Goal: Information Seeking & Learning: Learn about a topic

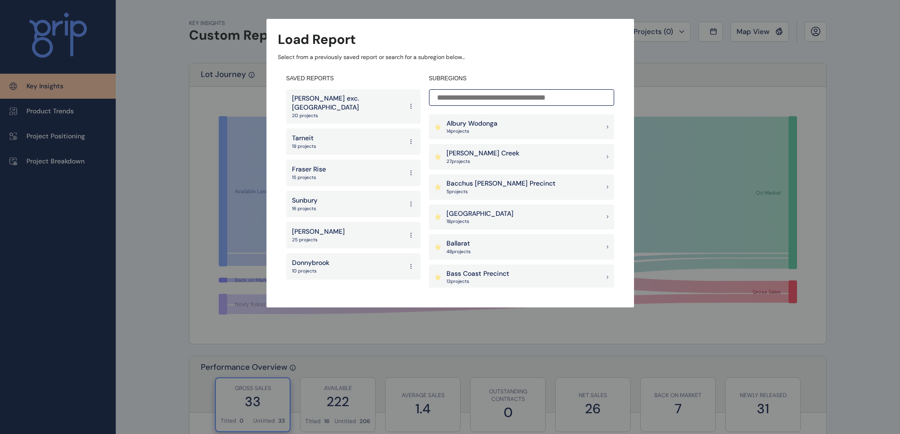
click at [480, 159] on p "27 project s" at bounding box center [483, 161] width 73 height 7
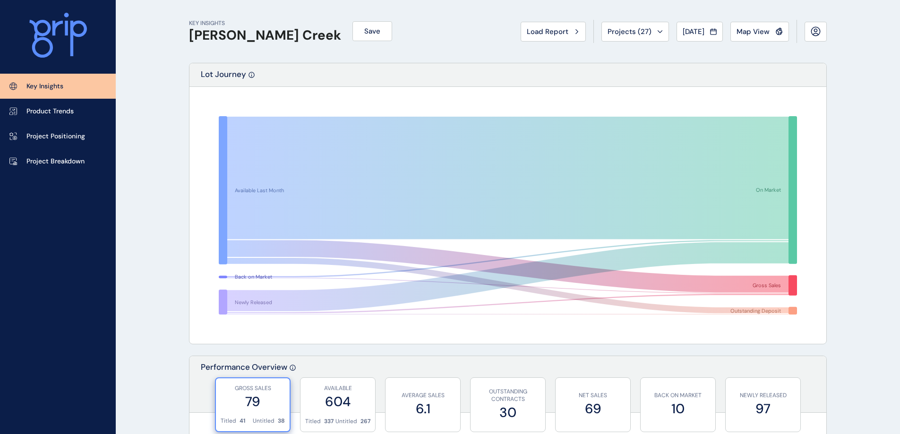
click at [60, 161] on p "Project Breakdown" at bounding box center [55, 161] width 58 height 9
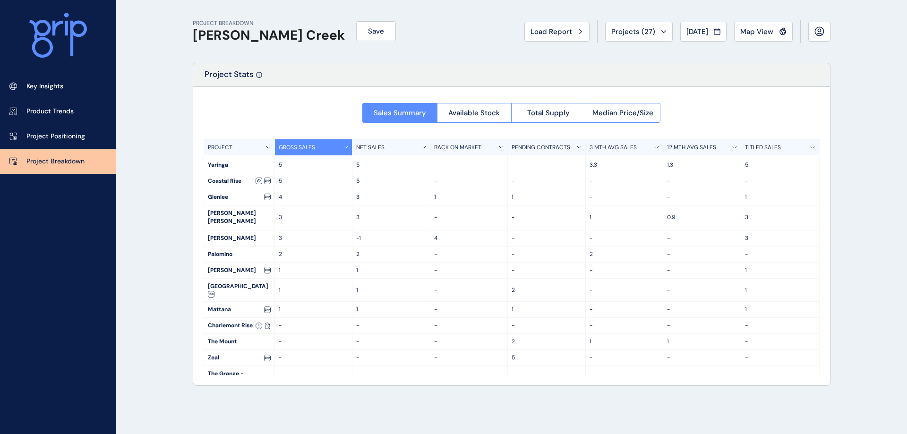
scroll to position [101, 0]
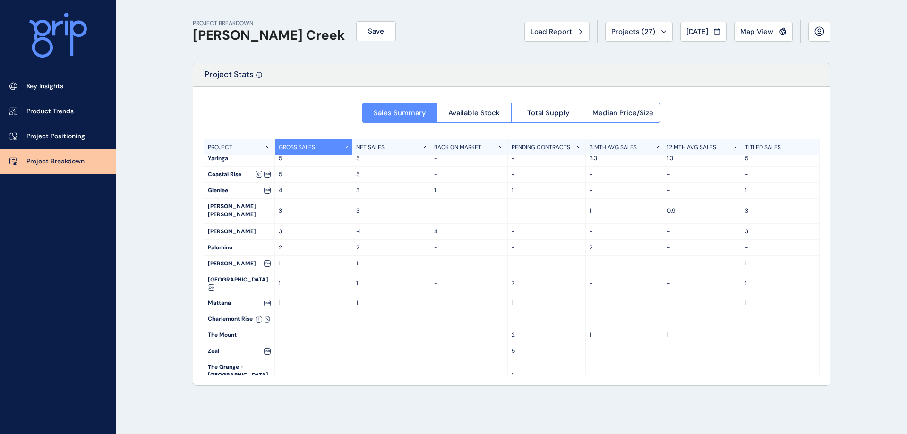
click at [471, 109] on span "Available Stock" at bounding box center [474, 112] width 52 height 9
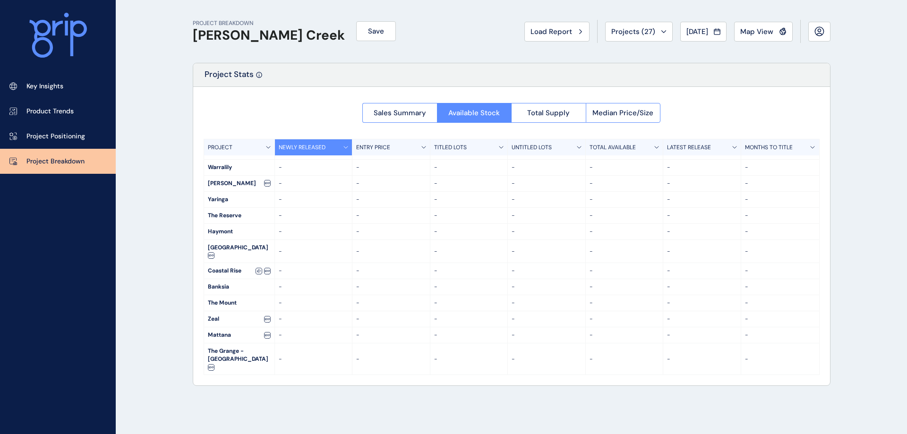
click at [534, 111] on div at bounding box center [511, 236] width 637 height 299
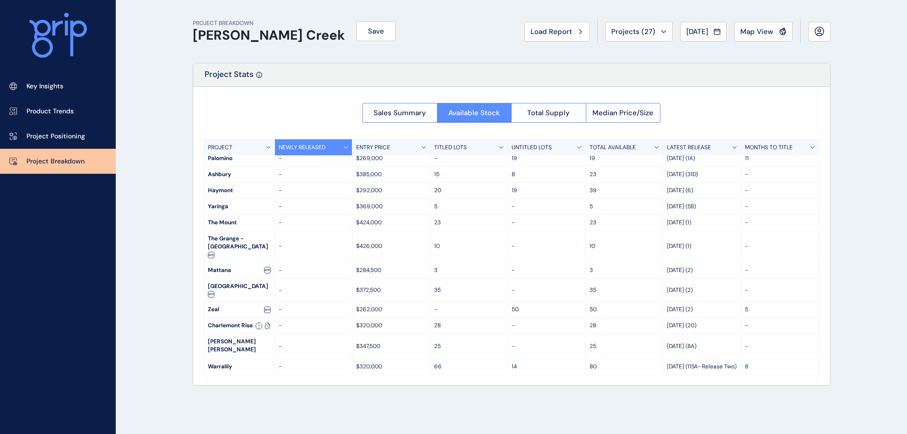
click at [534, 111] on span "Total Supply" at bounding box center [548, 112] width 43 height 9
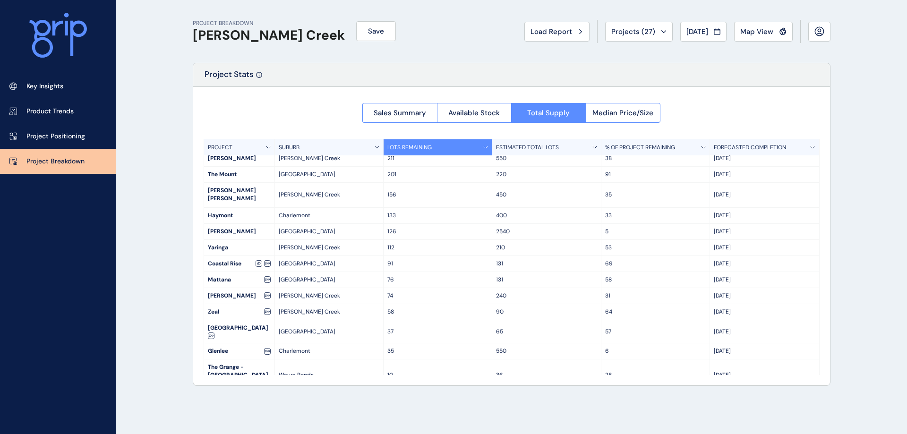
click at [449, 26] on div "PROJECT BREAKDOWN [PERSON_NAME] Creek Save Load Report Projects ( 27 ) [DATE] 2…" at bounding box center [512, 31] width 638 height 63
click at [405, 107] on button "Sales Summary" at bounding box center [399, 113] width 75 height 20
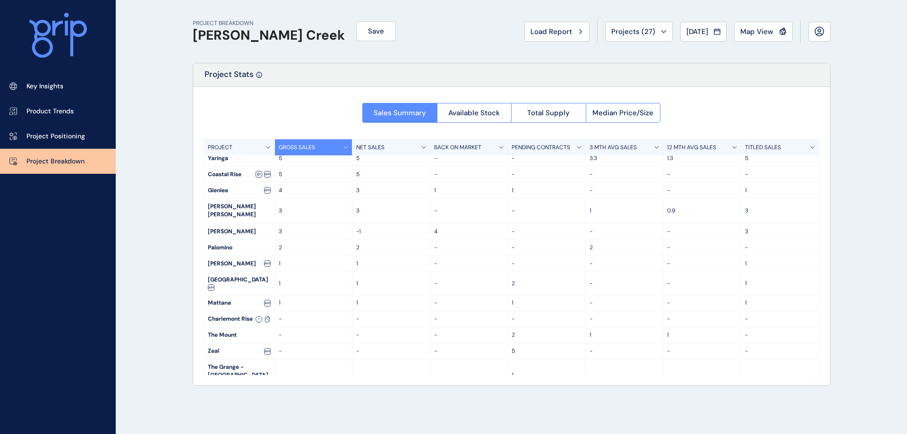
click at [623, 116] on span "Median Price/Size" at bounding box center [623, 112] width 61 height 9
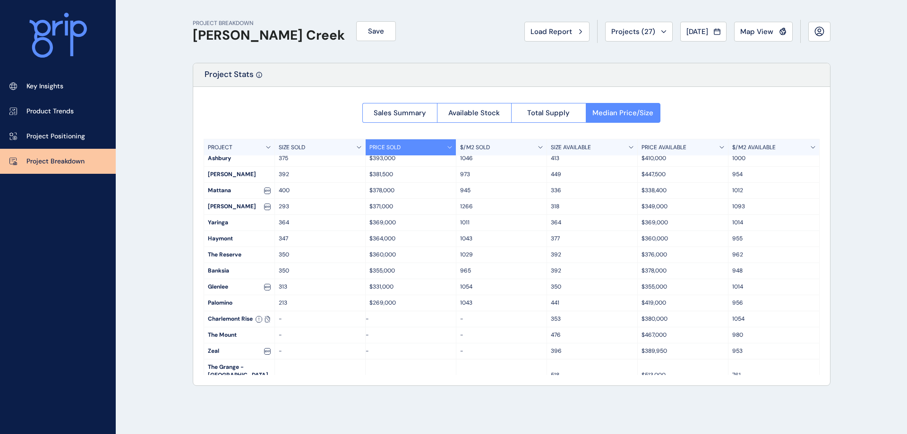
click at [558, 113] on span "Total Supply" at bounding box center [548, 112] width 43 height 9
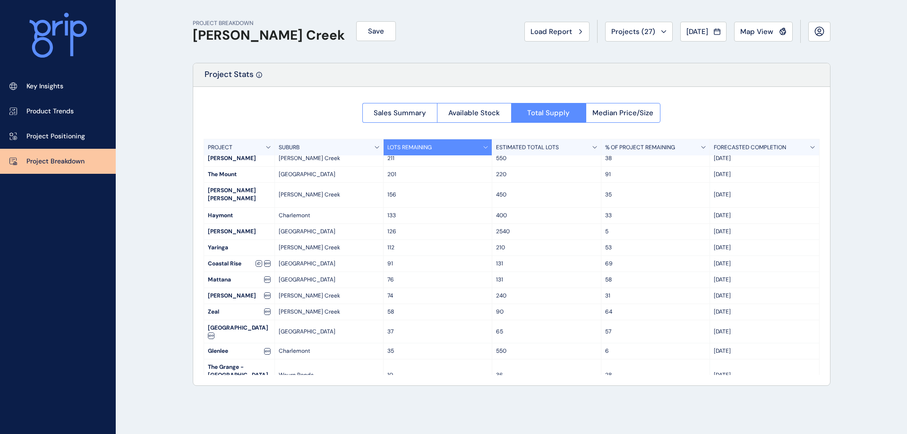
click at [497, 112] on span "Available Stock" at bounding box center [474, 112] width 52 height 9
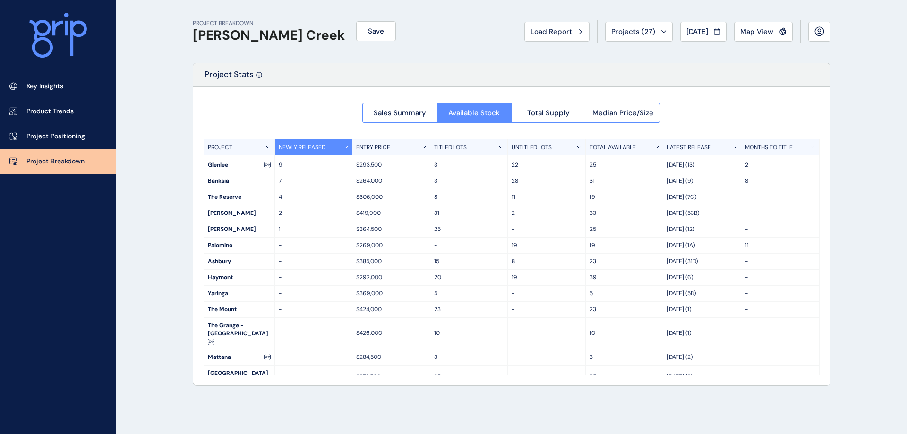
scroll to position [0, 0]
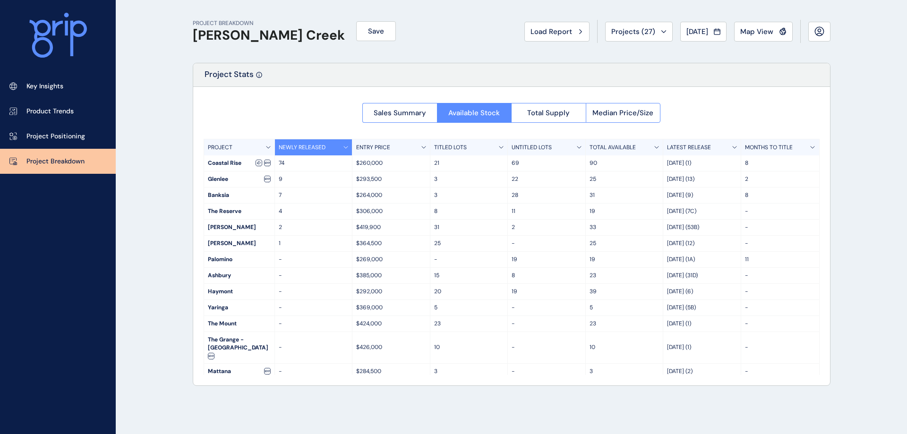
click at [558, 112] on span "Total Supply" at bounding box center [548, 112] width 43 height 9
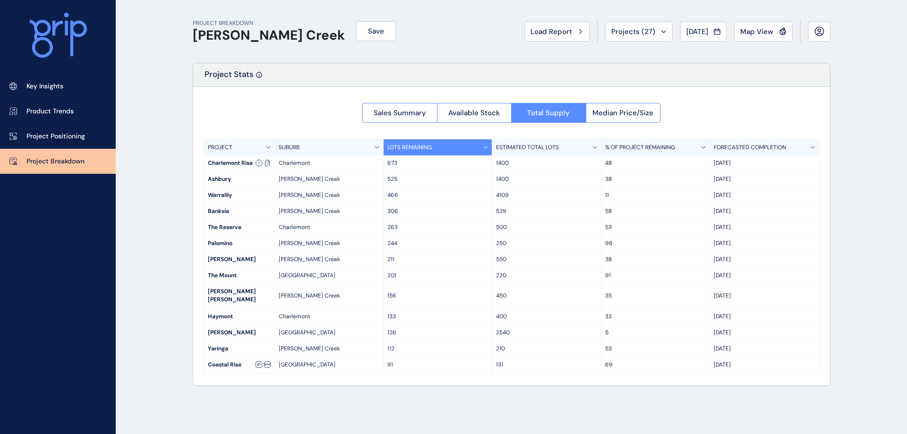
click at [422, 114] on span "Sales Summary" at bounding box center [400, 112] width 52 height 9
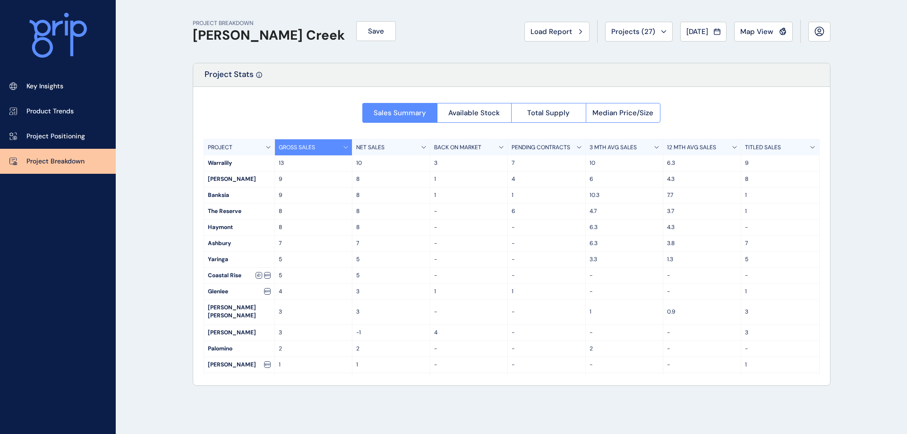
click at [482, 111] on span "Available Stock" at bounding box center [474, 112] width 52 height 9
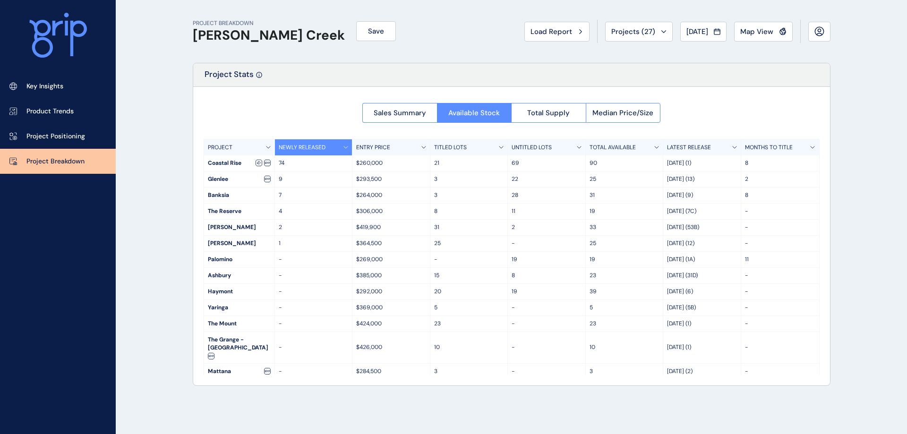
click at [411, 112] on span "Sales Summary" at bounding box center [400, 112] width 52 height 9
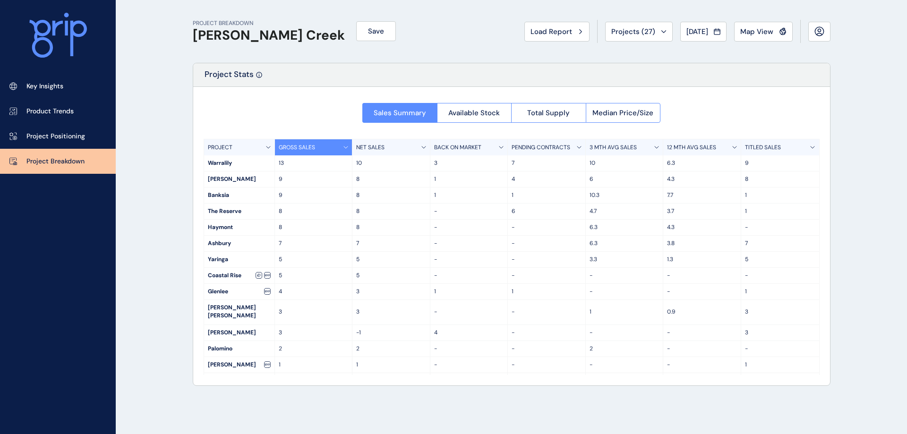
click at [541, 116] on span "Total Supply" at bounding box center [548, 112] width 43 height 9
